Goal: Task Accomplishment & Management: Use online tool/utility

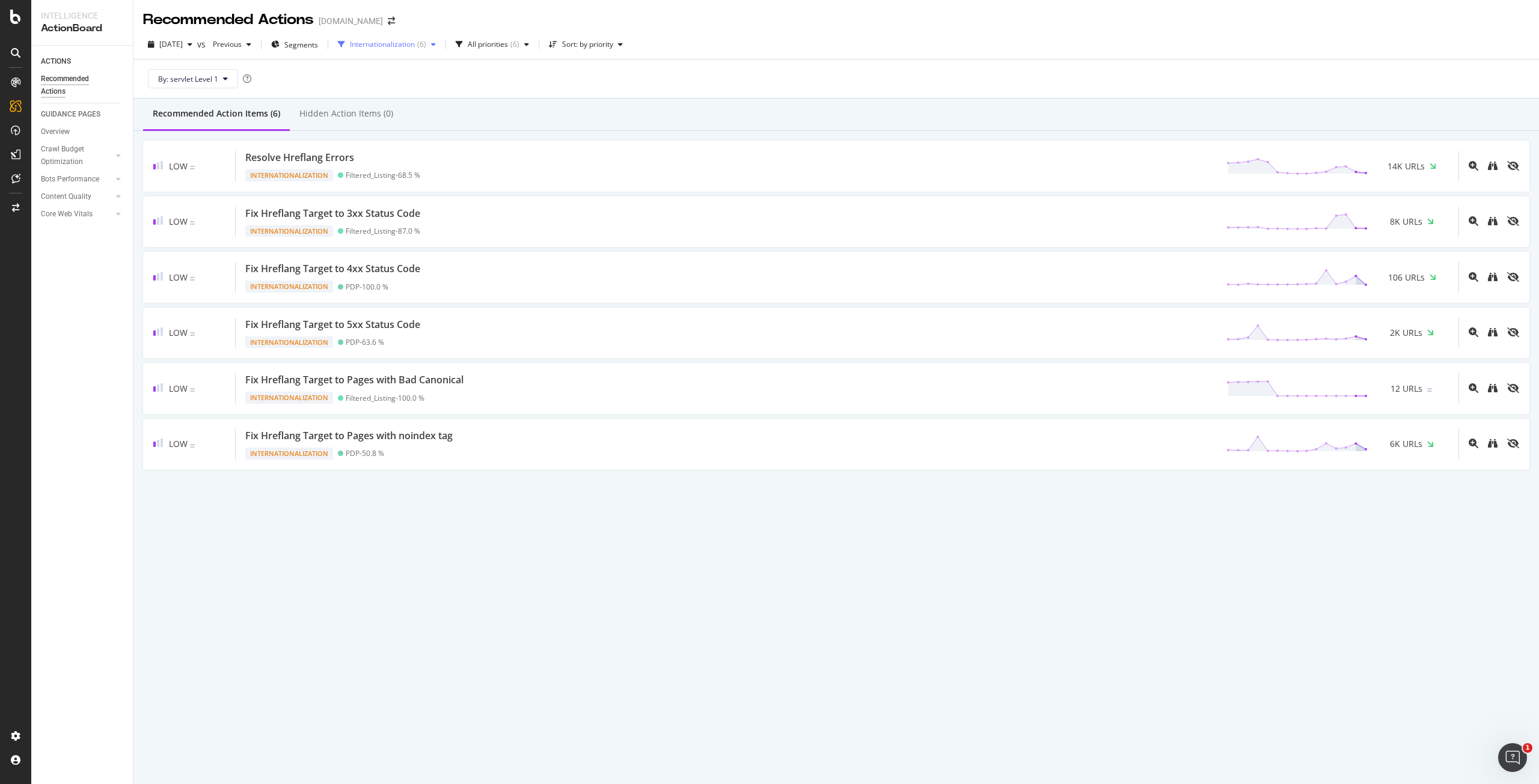
click at [426, 43] on div "Internationalization ( 6 )" at bounding box center [388, 45] width 77 height 7
click at [382, 166] on div "Internationalization" at bounding box center [412, 169] width 72 height 10
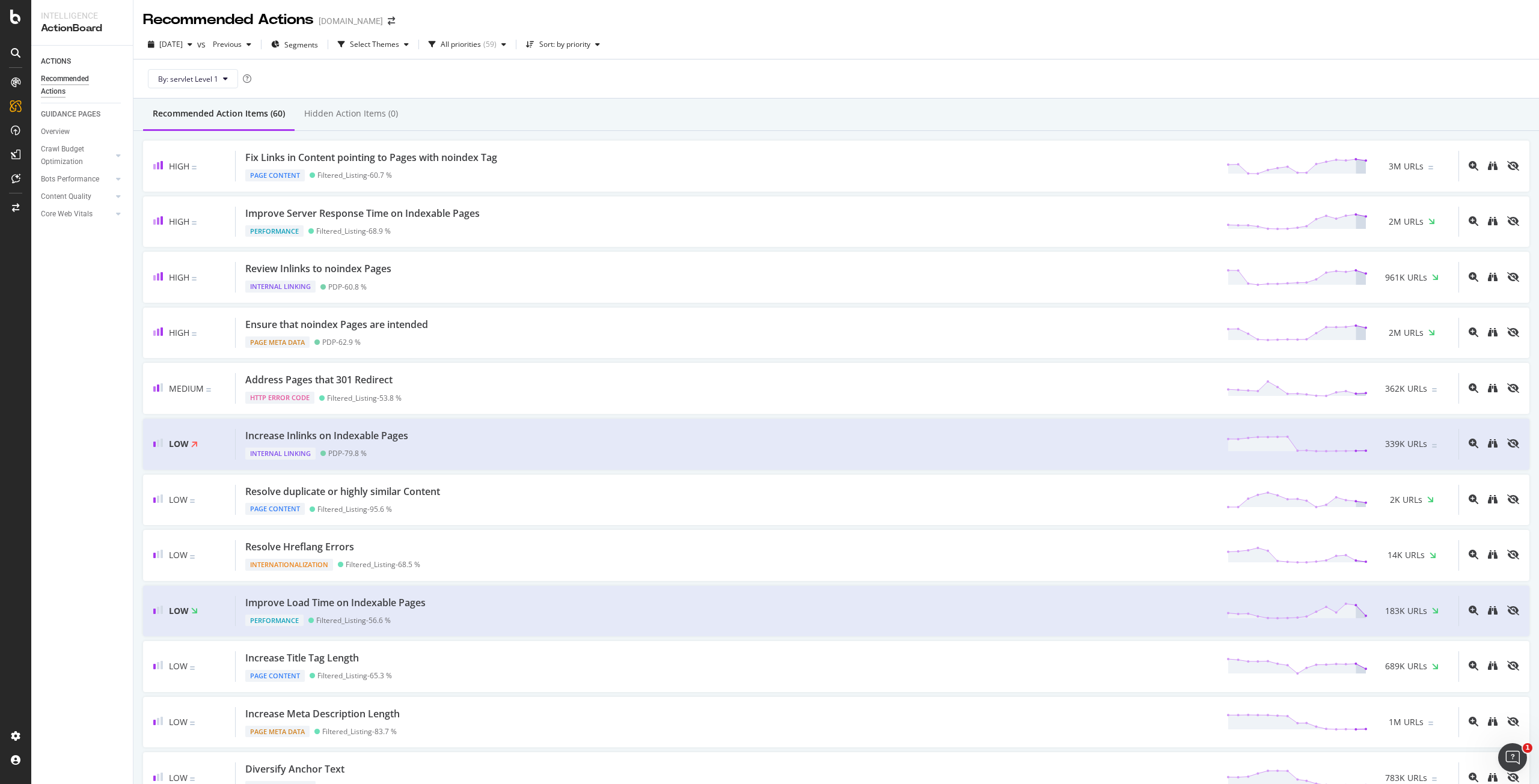
click at [627, 105] on div "Recommended Action Items (60) Hidden Action Items (0)" at bounding box center [836, 115] width 1406 height 32
click at [582, 54] on button "Sort: by priority" at bounding box center [563, 44] width 83 height 19
click at [571, 80] on div "by URLs" at bounding box center [566, 85] width 27 height 10
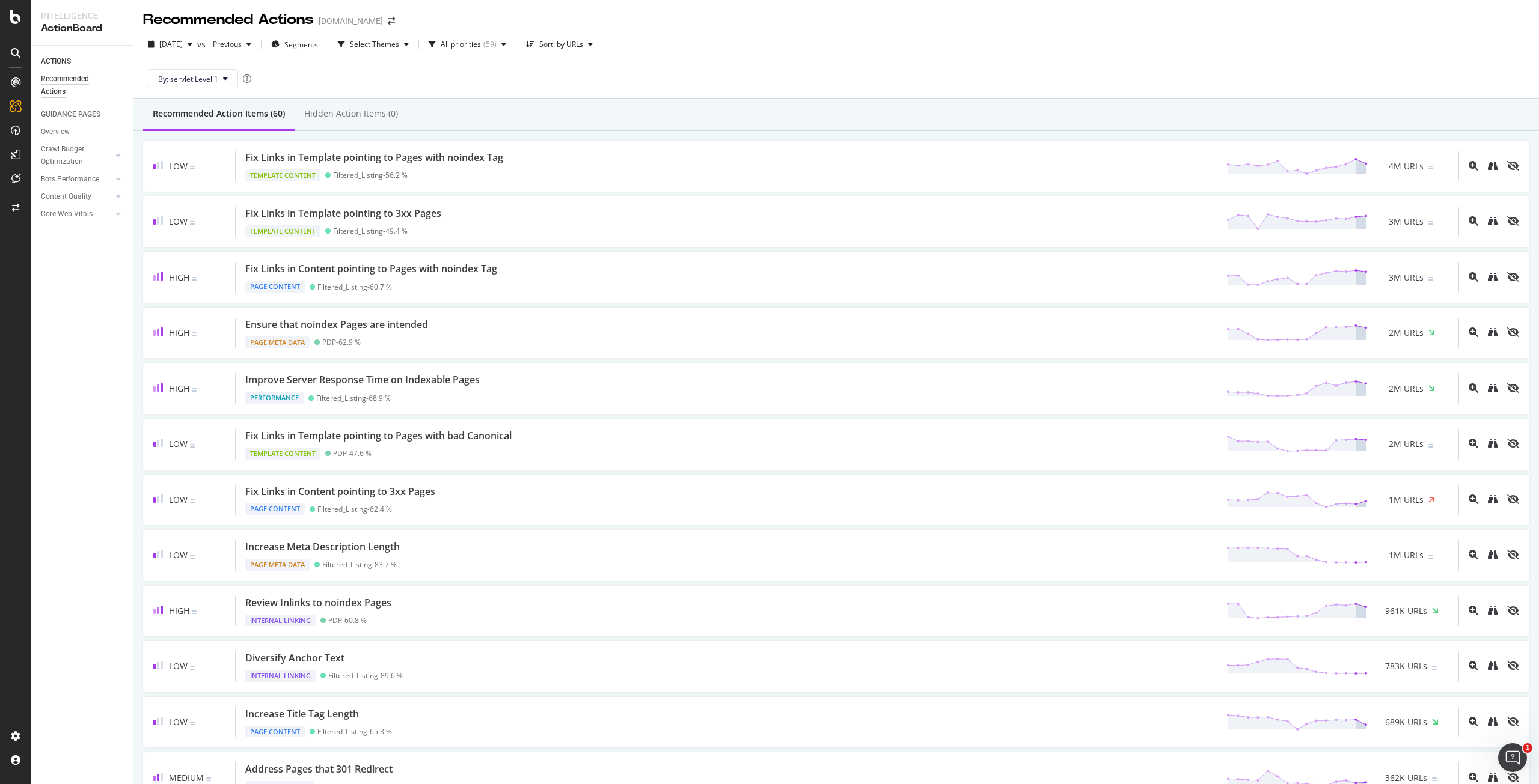
click at [627, 98] on div "[DATE] vs Previous Segments Select Themes All priorities ( 59 ) Sort: by URLs B…" at bounding box center [836, 64] width 1406 height 68
click at [873, 57] on div "[DATE] vs Previous Segments Select Themes All priorities ( 59 ) Sort: by URLs" at bounding box center [836, 46] width 1406 height 24
